Goal: Task Accomplishment & Management: Use online tool/utility

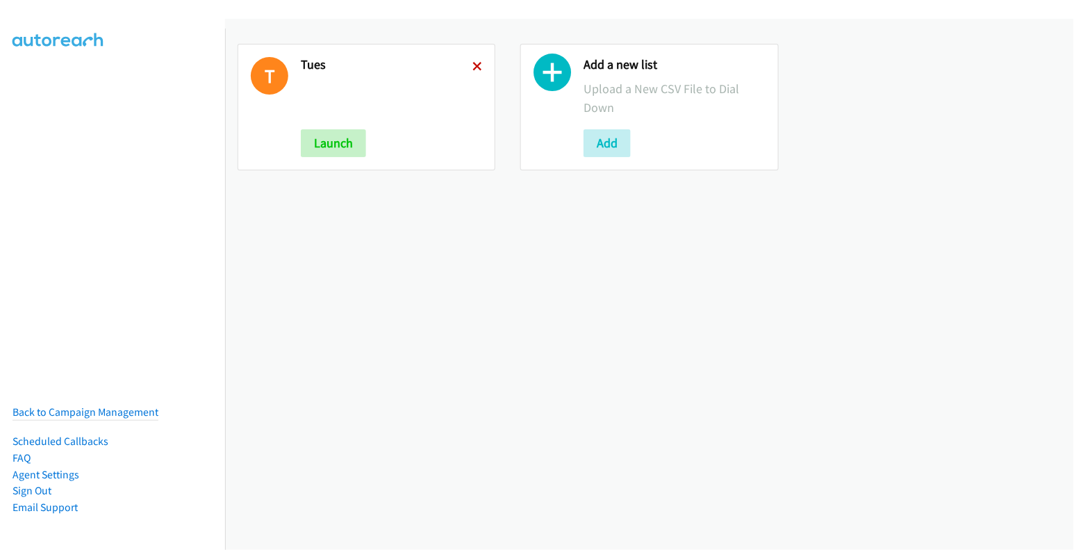
click at [474, 64] on icon at bounding box center [477, 68] width 10 height 10
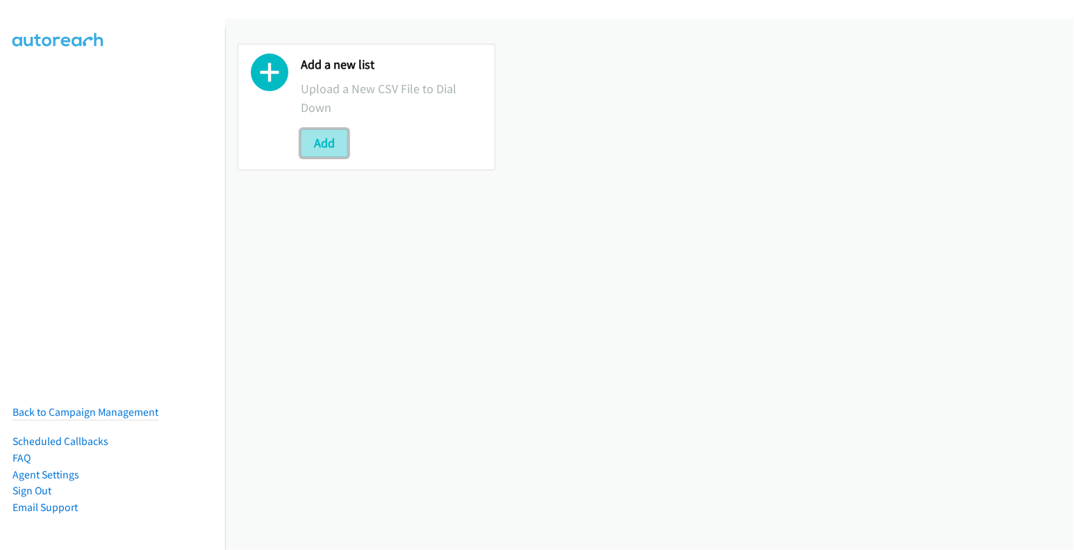
click at [322, 145] on button "Add" at bounding box center [324, 143] width 47 height 28
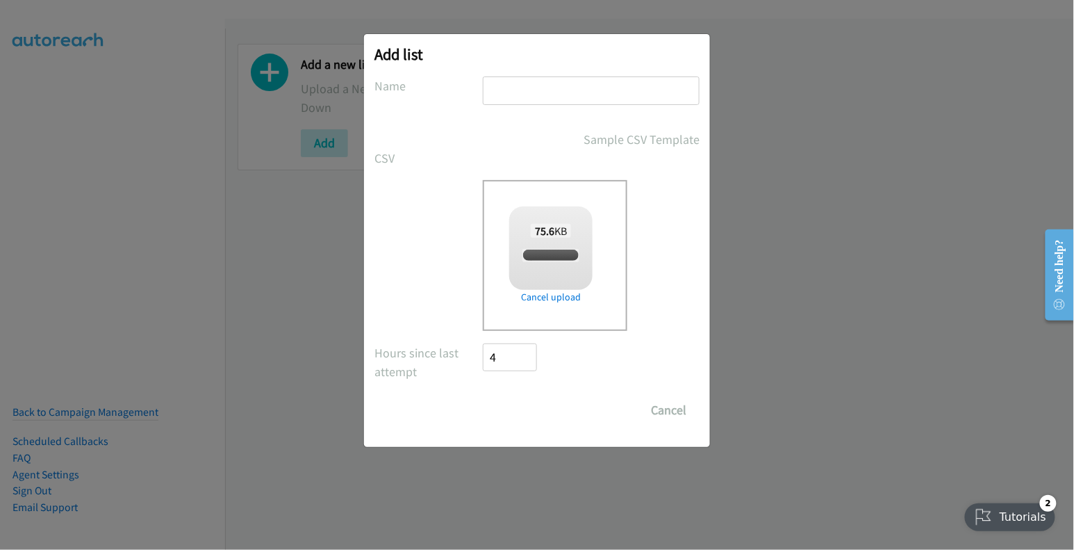
click at [550, 81] on input "text" at bounding box center [591, 90] width 217 height 28
checkbox input "true"
type input "wed"
click at [535, 407] on input "Save List" at bounding box center [519, 410] width 73 height 28
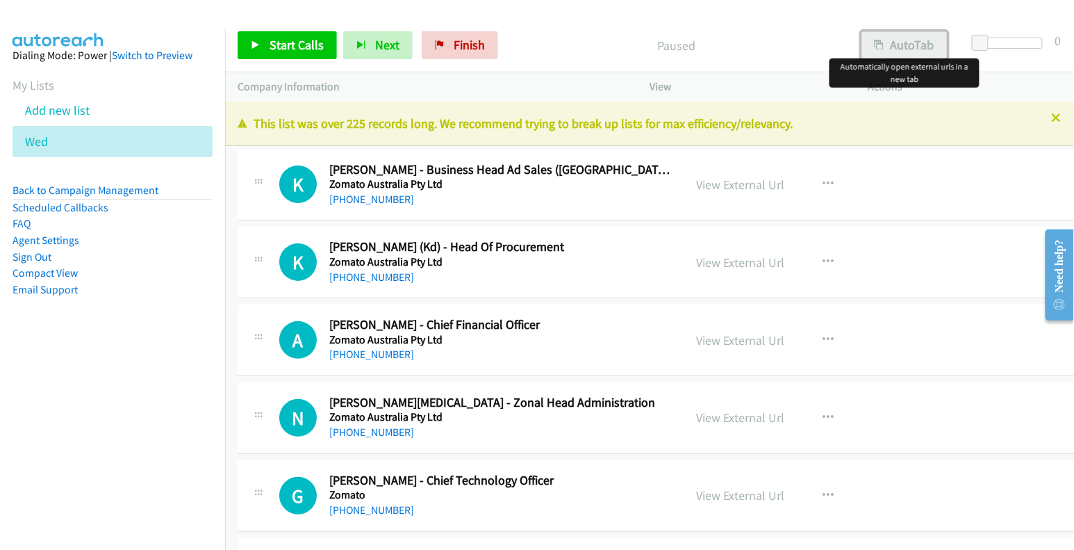
click at [916, 44] on button "AutoTab" at bounding box center [904, 45] width 86 height 28
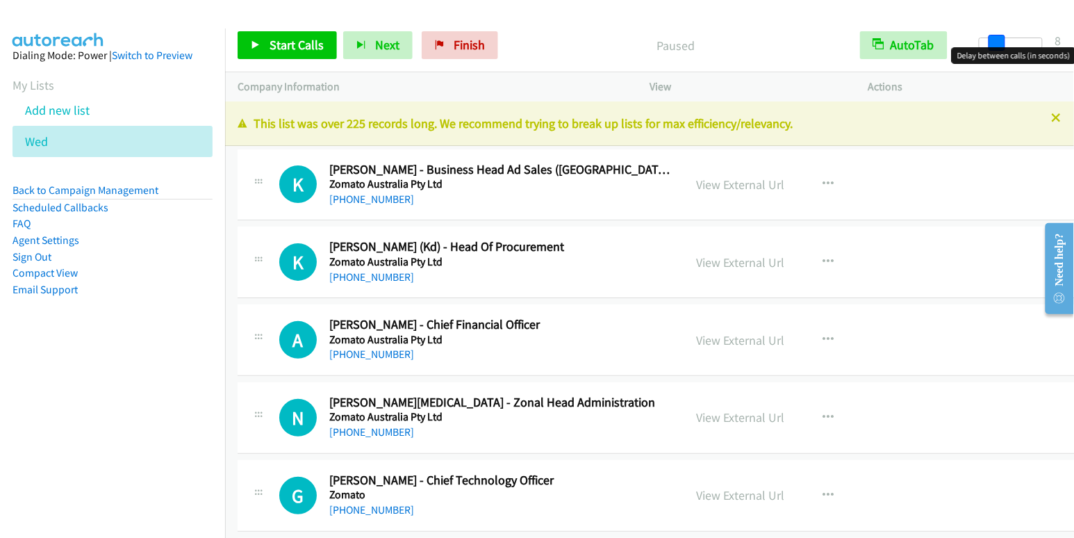
drag, startPoint x: 983, startPoint y: 44, endPoint x: 996, endPoint y: 46, distance: 13.3
click at [996, 46] on span at bounding box center [997, 43] width 17 height 17
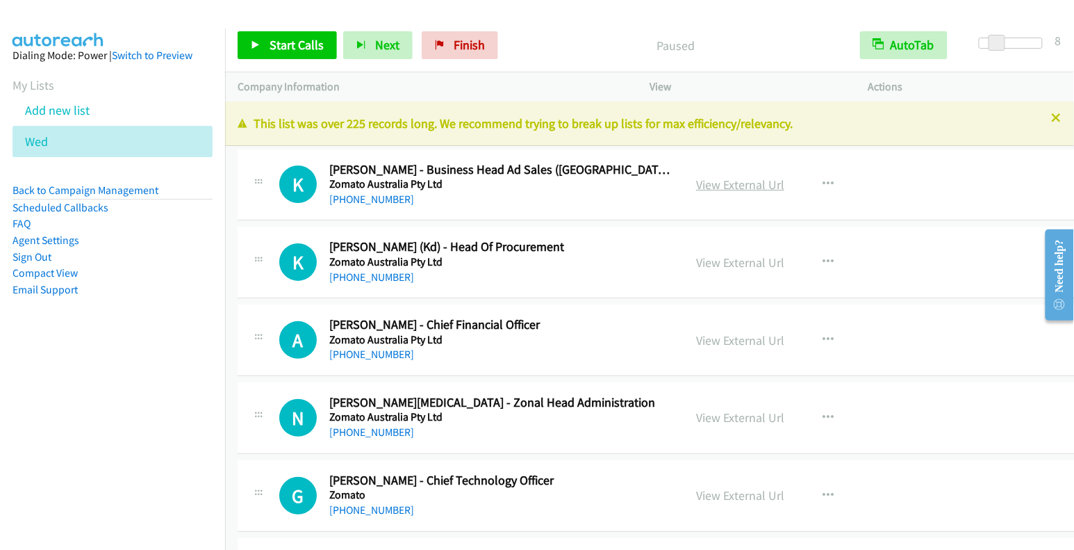
click at [727, 183] on link "View External Url" at bounding box center [740, 184] width 88 height 16
click at [280, 43] on span "Start Calls" at bounding box center [297, 45] width 54 height 16
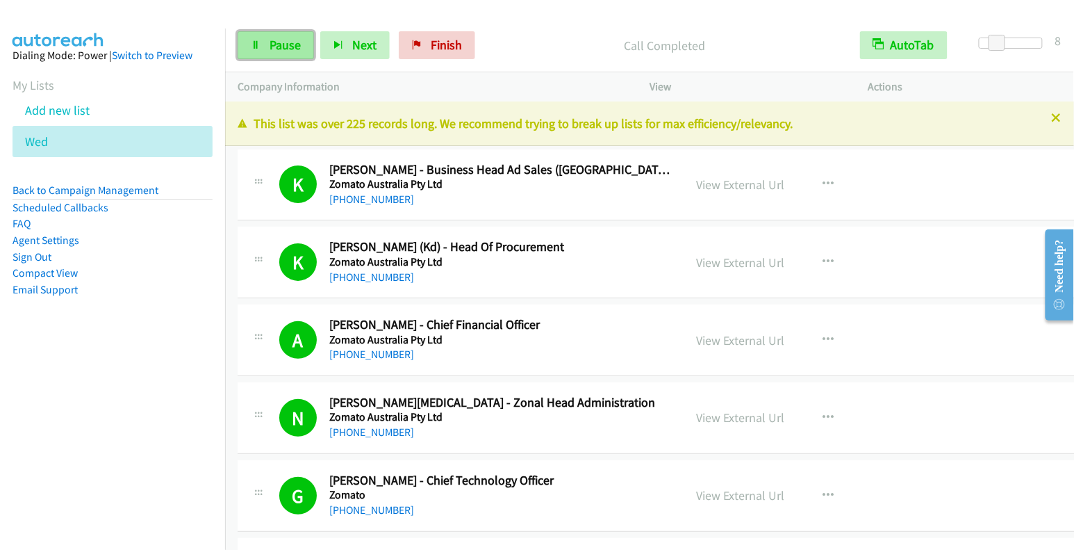
click at [284, 47] on span "Pause" at bounding box center [285, 45] width 31 height 16
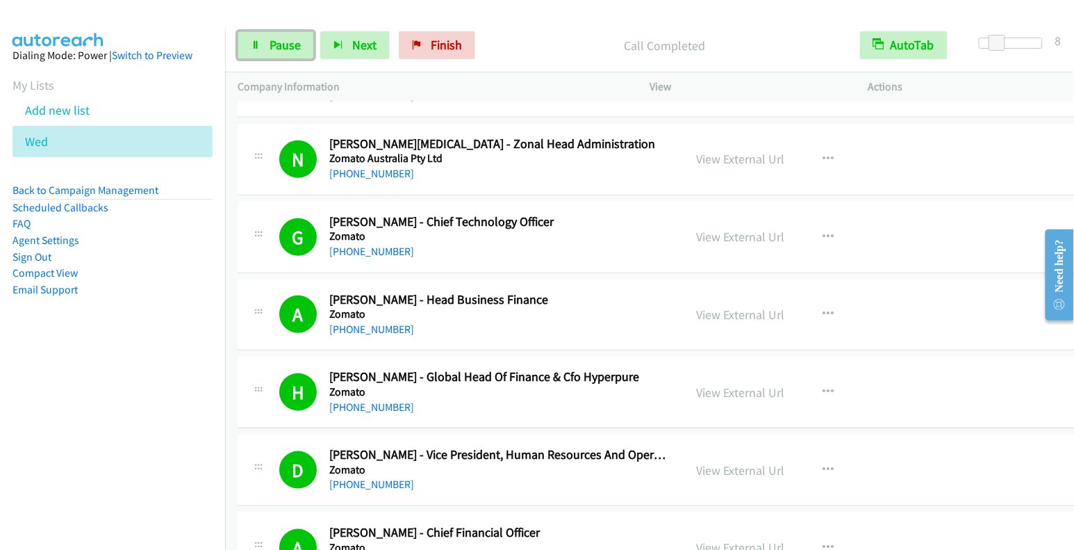
scroll to position [375, 0]
